Goal: Book appointment/travel/reservation: Book appointment/travel/reservation

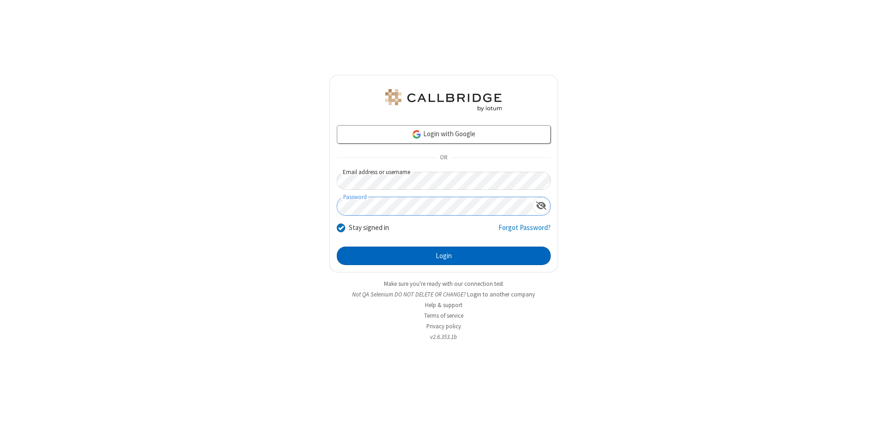
click at [443, 256] on button "Login" at bounding box center [444, 256] width 214 height 18
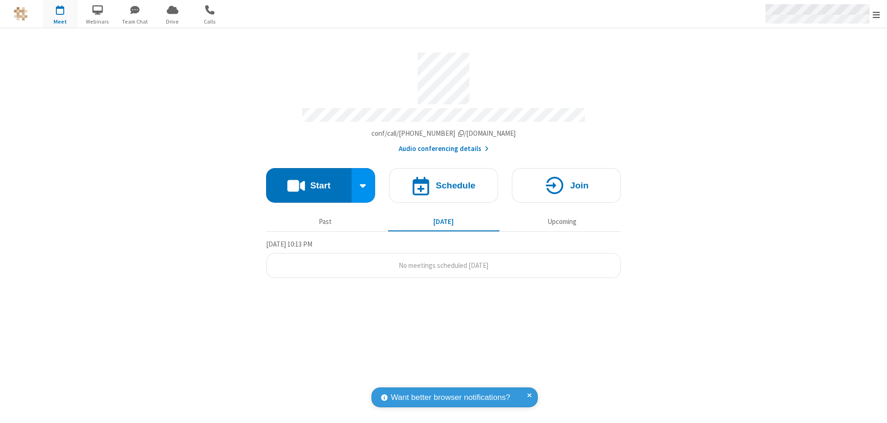
click at [876, 14] on span "Open menu" at bounding box center [875, 14] width 7 height 9
click at [60, 14] on span "button" at bounding box center [60, 10] width 35 height 16
click at [443, 181] on h4 "Schedule" at bounding box center [456, 185] width 40 height 9
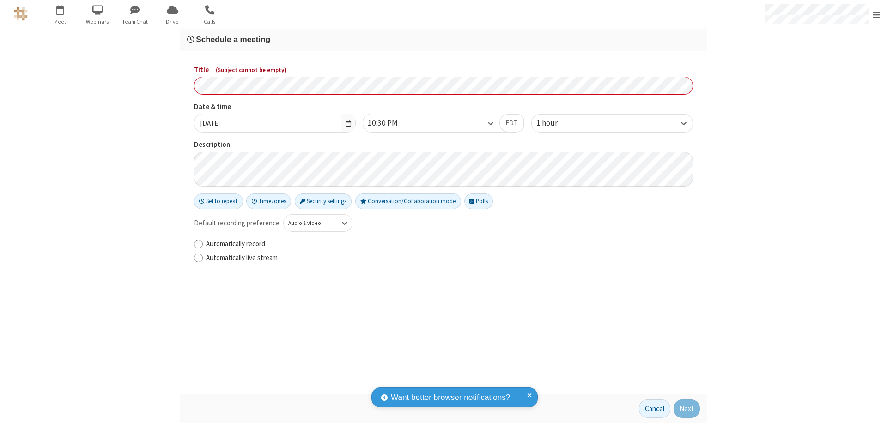
click at [443, 39] on h3 "Schedule a meeting" at bounding box center [443, 39] width 513 height 9
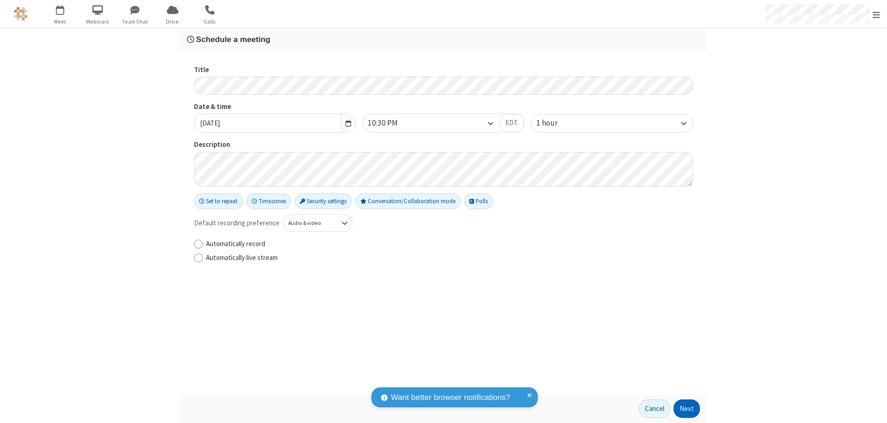
click at [687, 409] on button "Next" at bounding box center [686, 408] width 26 height 18
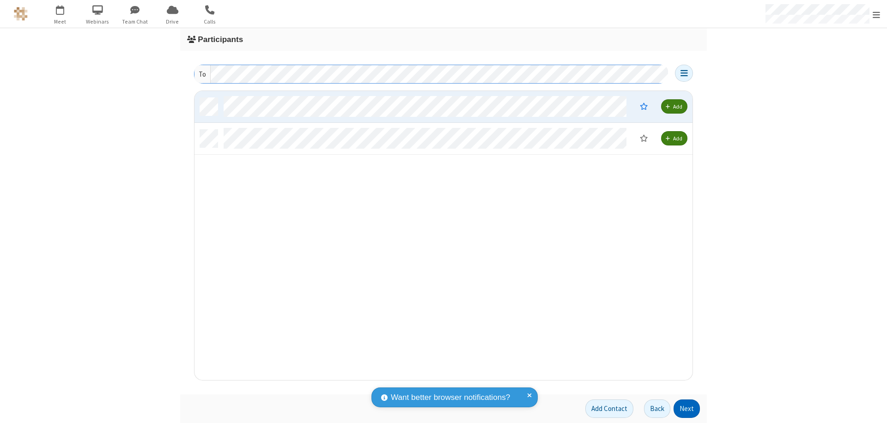
click at [687, 409] on button "Next" at bounding box center [686, 408] width 26 height 18
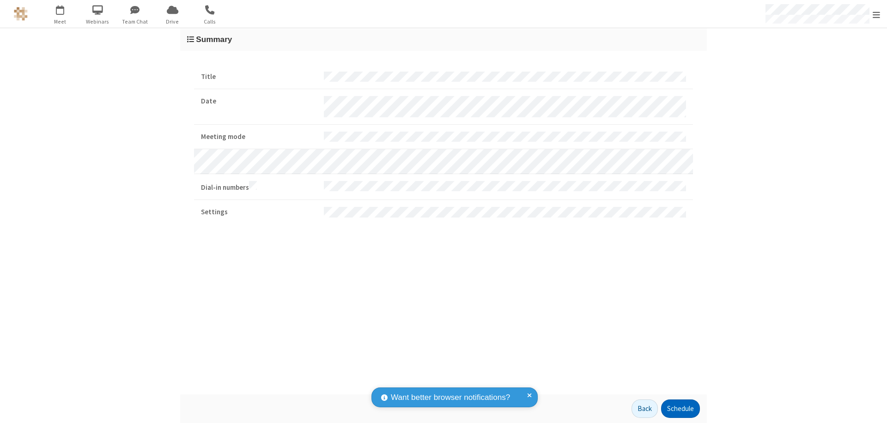
click at [680, 409] on button "Schedule" at bounding box center [680, 408] width 39 height 18
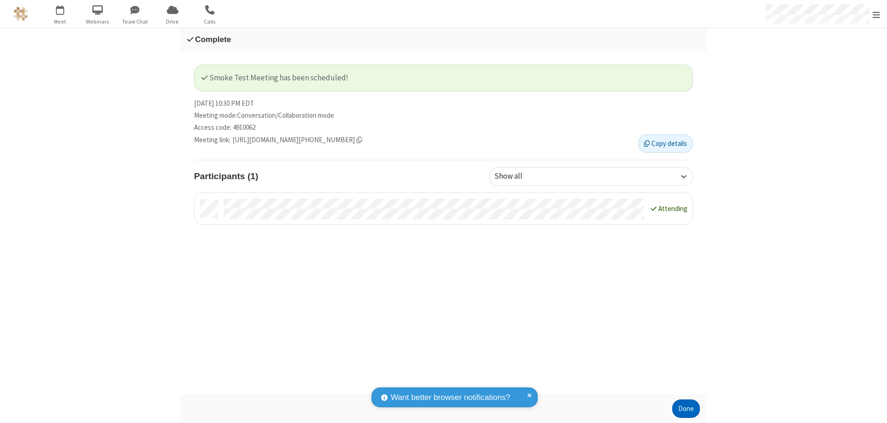
click at [686, 409] on button "Done" at bounding box center [686, 408] width 28 height 18
